Goal: Transaction & Acquisition: Purchase product/service

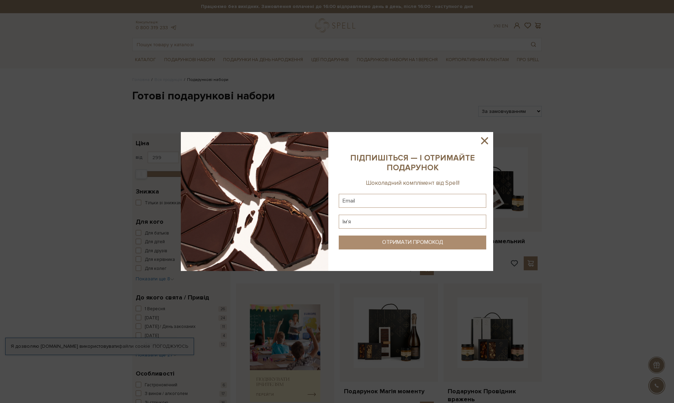
click at [331, 102] on div at bounding box center [337, 201] width 674 height 403
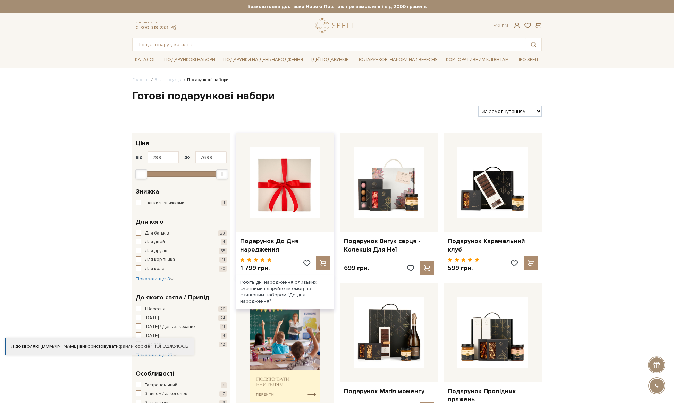
click at [291, 169] on img at bounding box center [285, 182] width 70 height 70
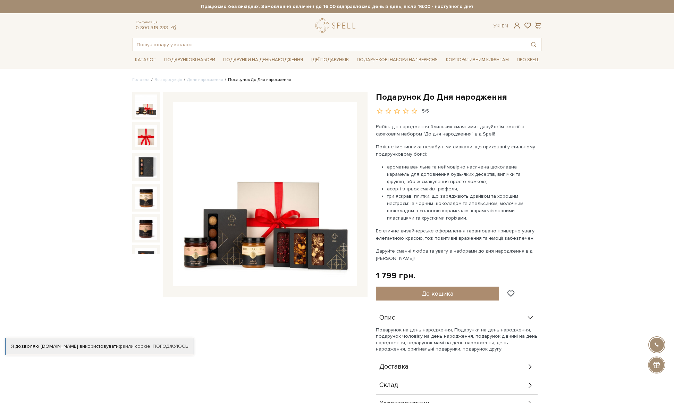
scroll to position [81, 0]
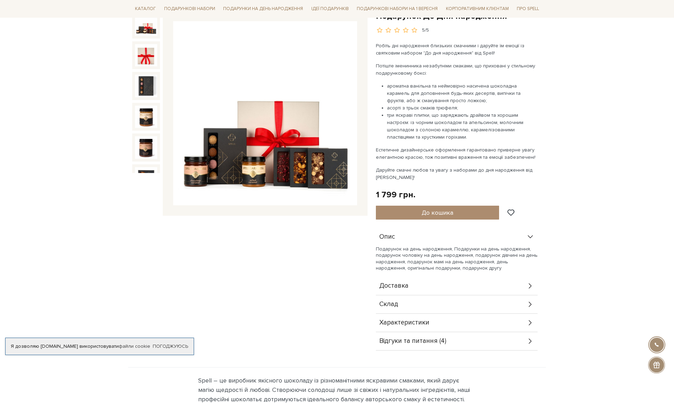
click at [421, 280] on div "Доставка" at bounding box center [457, 286] width 162 height 18
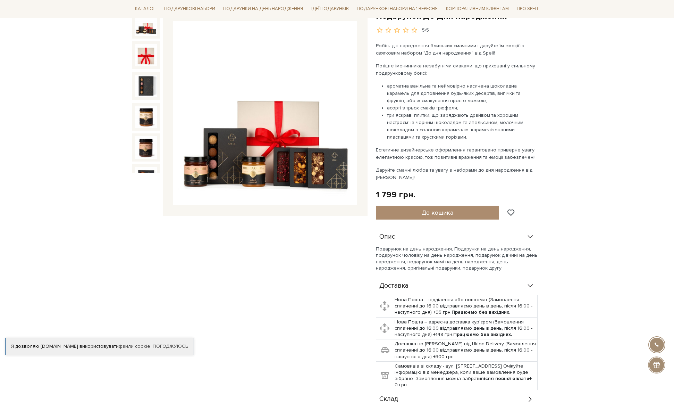
click at [421, 280] on div "Доставка" at bounding box center [457, 286] width 162 height 18
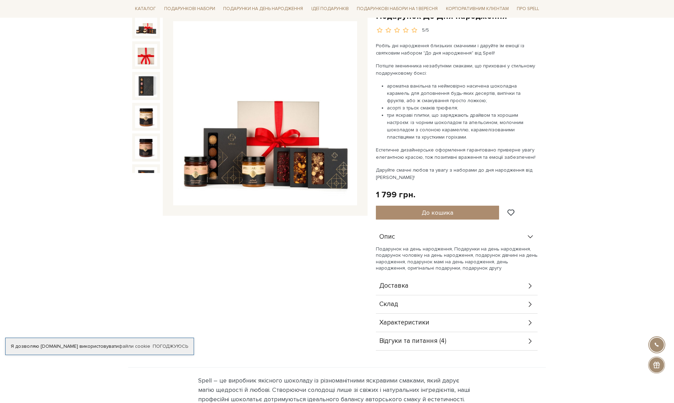
click at [416, 295] on div "Склад" at bounding box center [457, 304] width 162 height 18
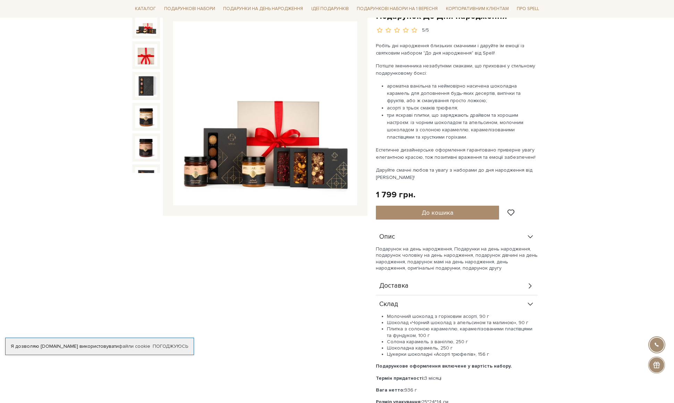
click at [416, 295] on div "Склад" at bounding box center [457, 304] width 162 height 18
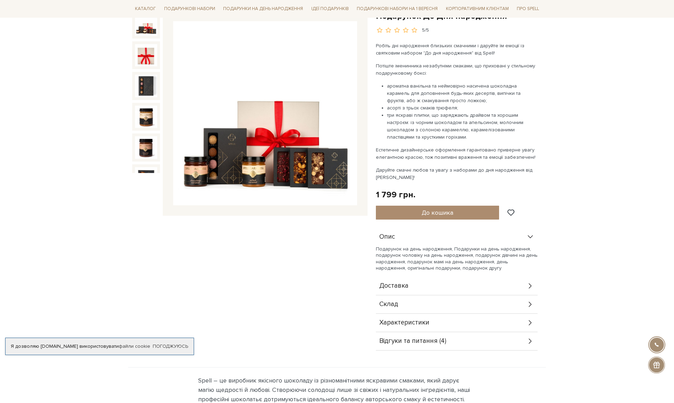
click at [413, 319] on span "Характеристики" at bounding box center [404, 322] width 50 height 6
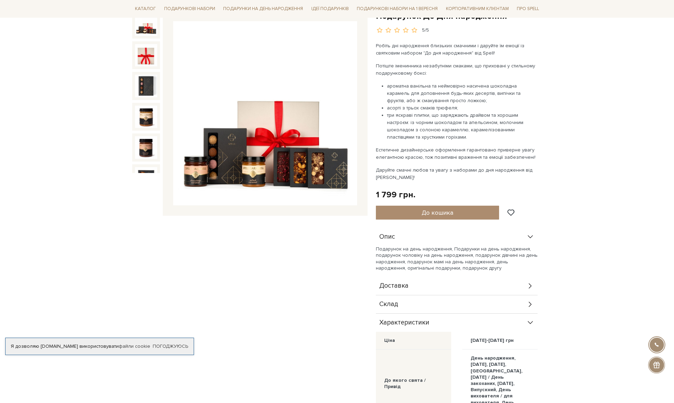
click at [413, 319] on span "Характеристики" at bounding box center [404, 322] width 50 height 6
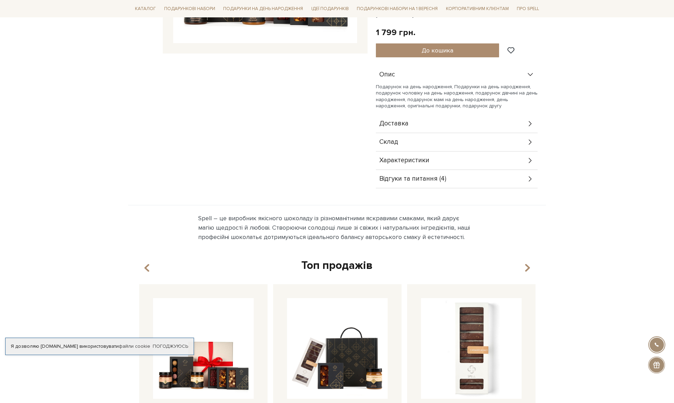
scroll to position [162, 0]
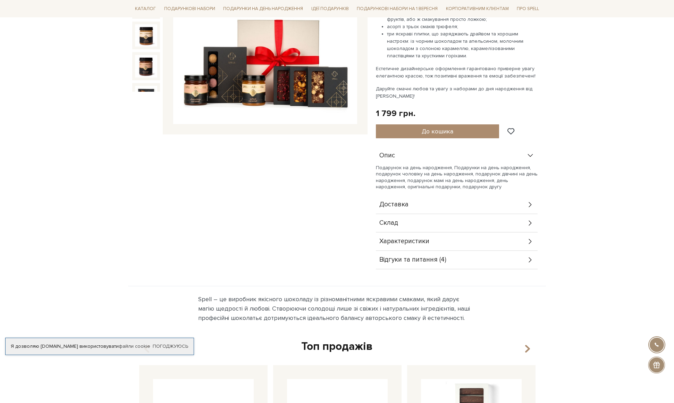
click at [421, 261] on div "Відгуки та питання (4)" at bounding box center [457, 260] width 162 height 18
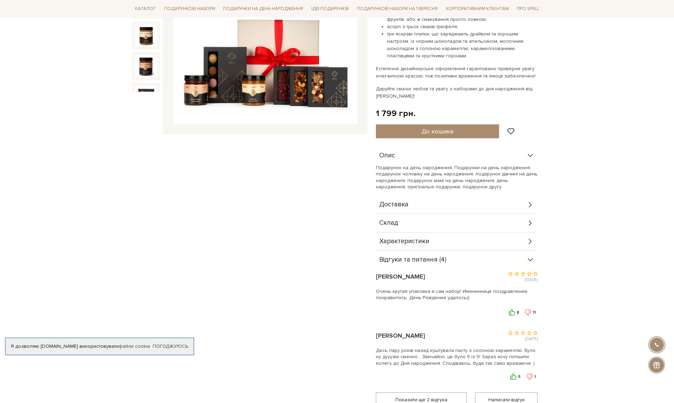
click at [422, 260] on div "Відгуки та питання (4)" at bounding box center [457, 260] width 162 height 18
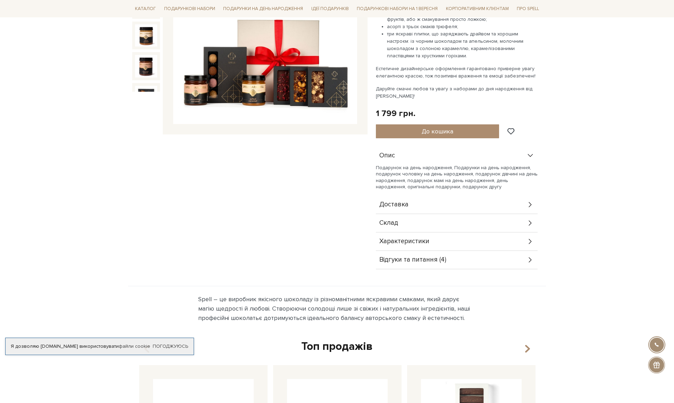
click at [595, 168] on body "Подарункові набори SALE Корпоративним клієнтам Доставка і оплата Консультація: …" at bounding box center [337, 303] width 674 height 930
click at [491, 206] on div "Доставка" at bounding box center [457, 204] width 162 height 18
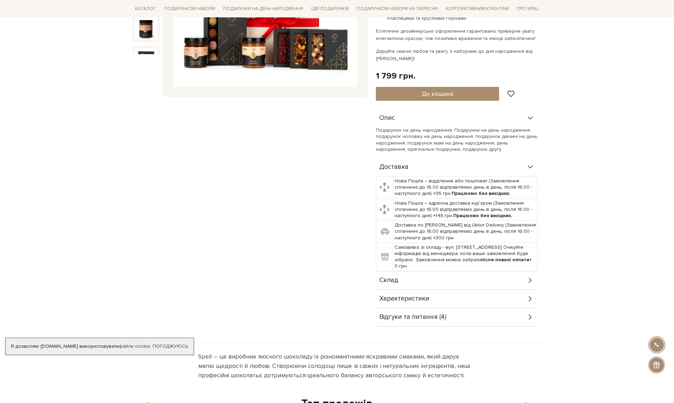
scroll to position [243, 0]
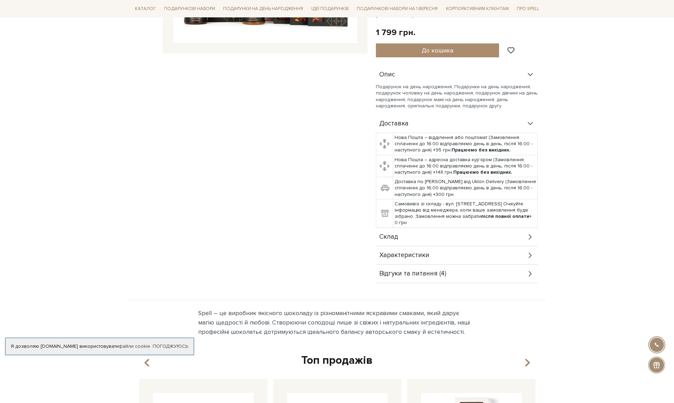
click at [467, 228] on div "Склад" at bounding box center [457, 237] width 162 height 18
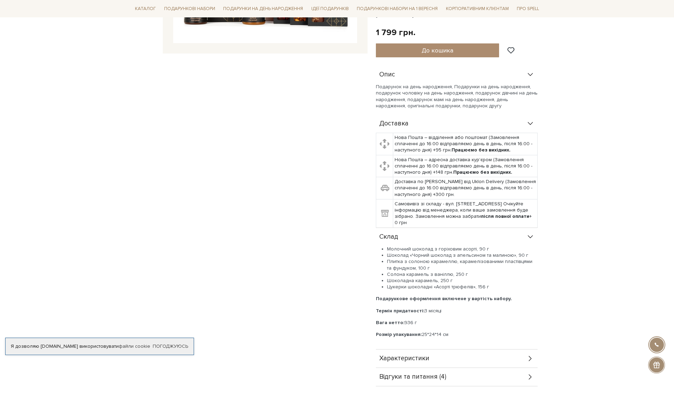
click at [467, 228] on div "Склад" at bounding box center [457, 237] width 162 height 18
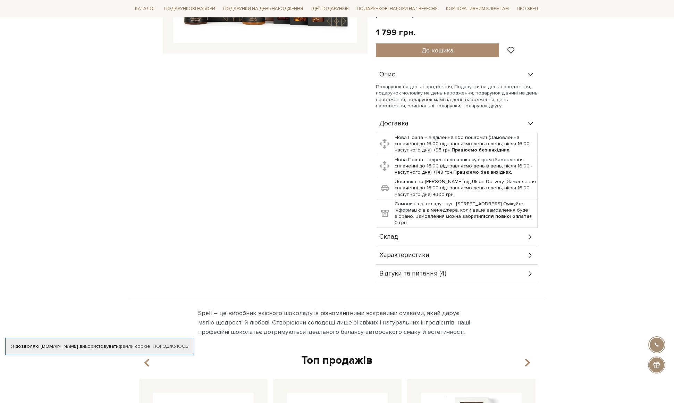
click at [445, 251] on div "Характеристики" at bounding box center [457, 255] width 162 height 18
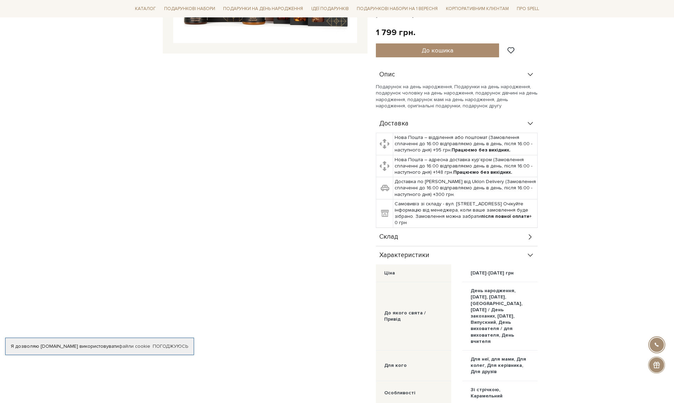
click at [417, 235] on div "Склад" at bounding box center [457, 237] width 162 height 18
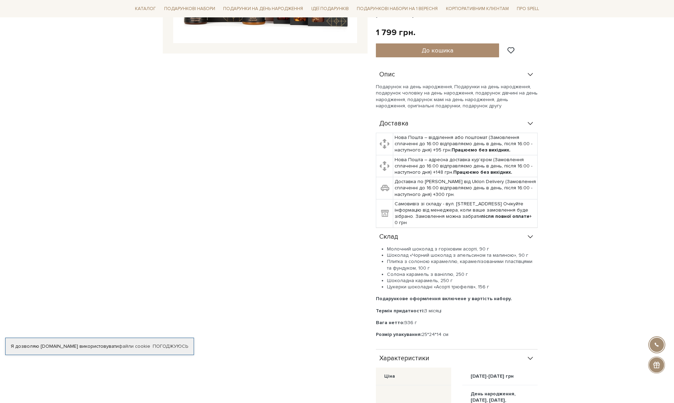
click at [417, 235] on div "Склад" at bounding box center [457, 237] width 162 height 18
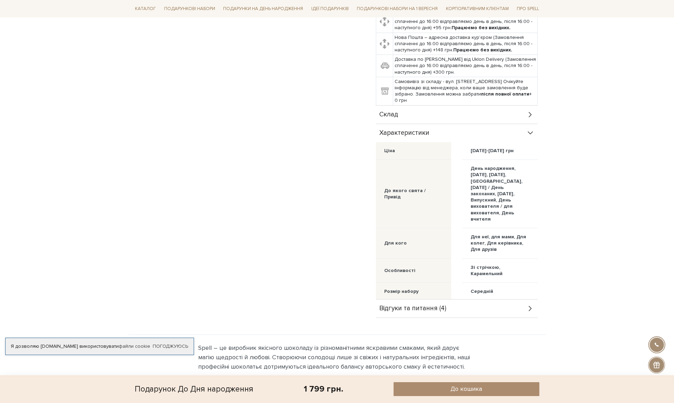
scroll to position [405, 0]
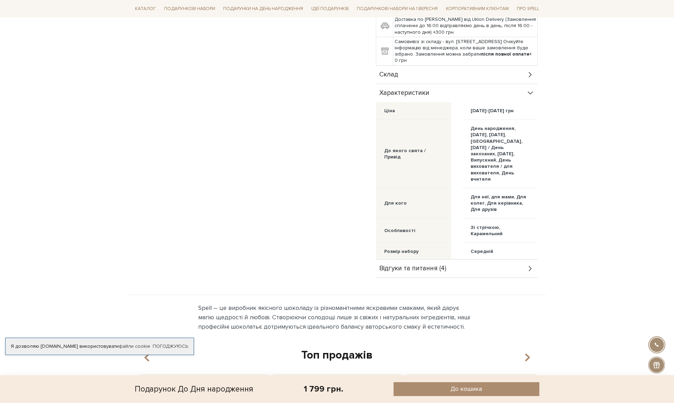
click at [417, 67] on div "Склад" at bounding box center [457, 75] width 162 height 18
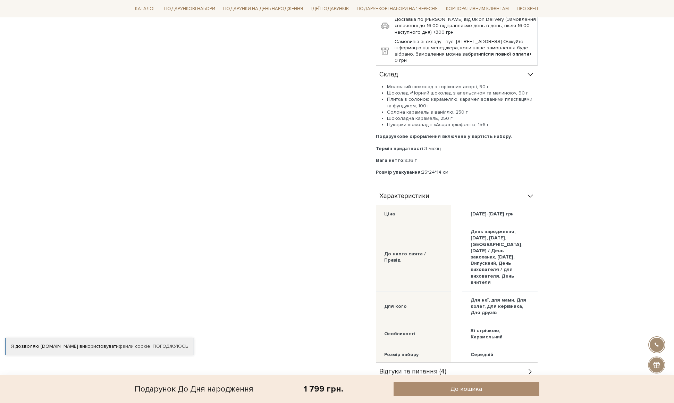
click at [417, 67] on div "Склад" at bounding box center [457, 75] width 162 height 18
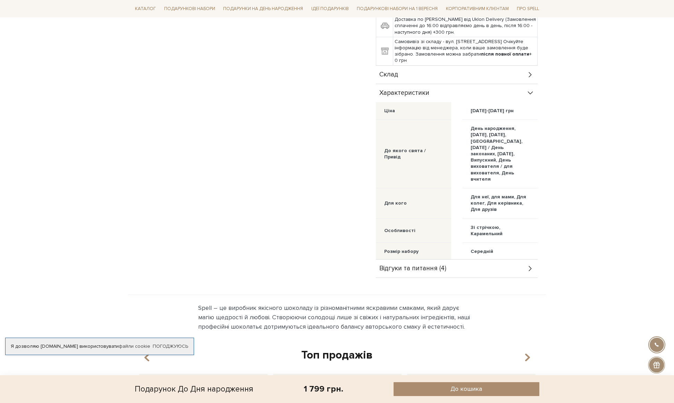
click at [566, 129] on body "Подарункові набори SALE Корпоративним клієнтам Доставка і оплата Консультація: …" at bounding box center [337, 185] width 674 height 1181
click at [478, 194] on div "Для неї, для мами, Для колег, Для керівника, Для друзів" at bounding box center [500, 203] width 59 height 19
click at [479, 195] on div "Для неї, для мами, Для колег, Для керівника, Для друзів" at bounding box center [500, 203] width 59 height 19
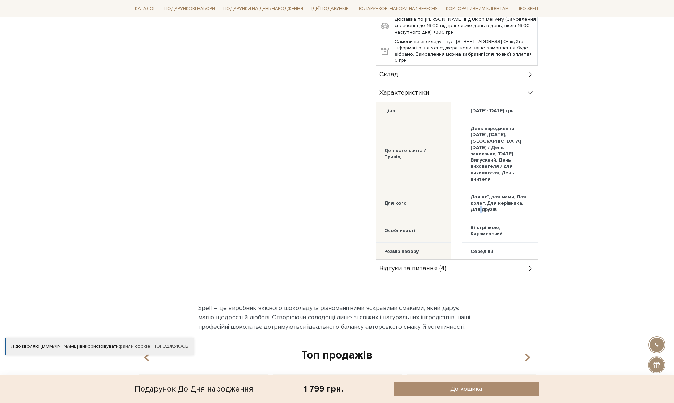
click at [479, 195] on div "Для неї, для мами, Для колег, Для керівника, Для друзів" at bounding box center [500, 203] width 59 height 19
click at [491, 226] on div "Зі стрічкою, Карамельний" at bounding box center [499, 231] width 75 height 24
click at [488, 224] on div "Зі стрічкою, Карамельний" at bounding box center [500, 230] width 59 height 12
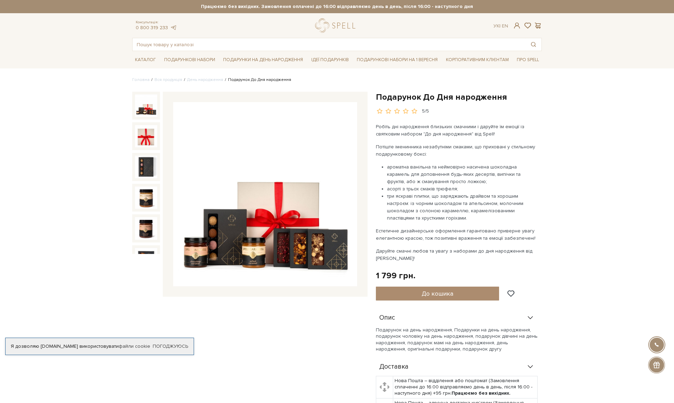
scroll to position [162, 0]
